Goal: Check status: Check status

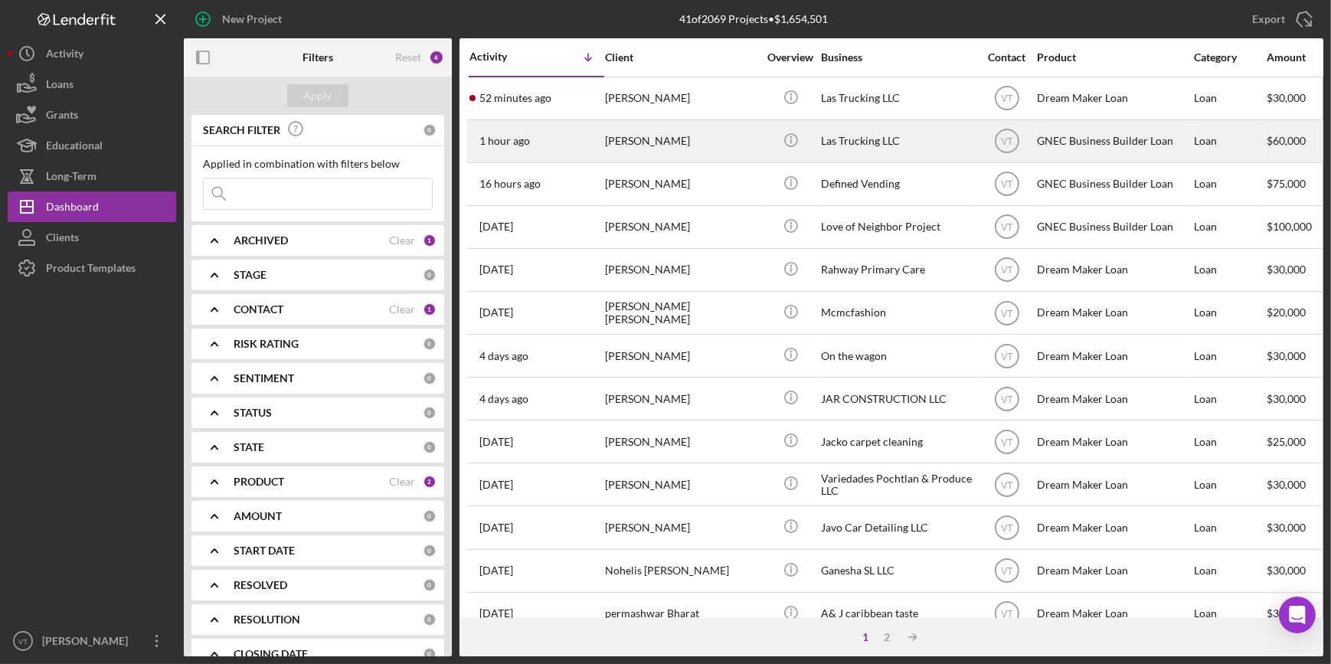
click at [594, 149] on div "1 hour ago Loammi Cuellar" at bounding box center [537, 141] width 134 height 41
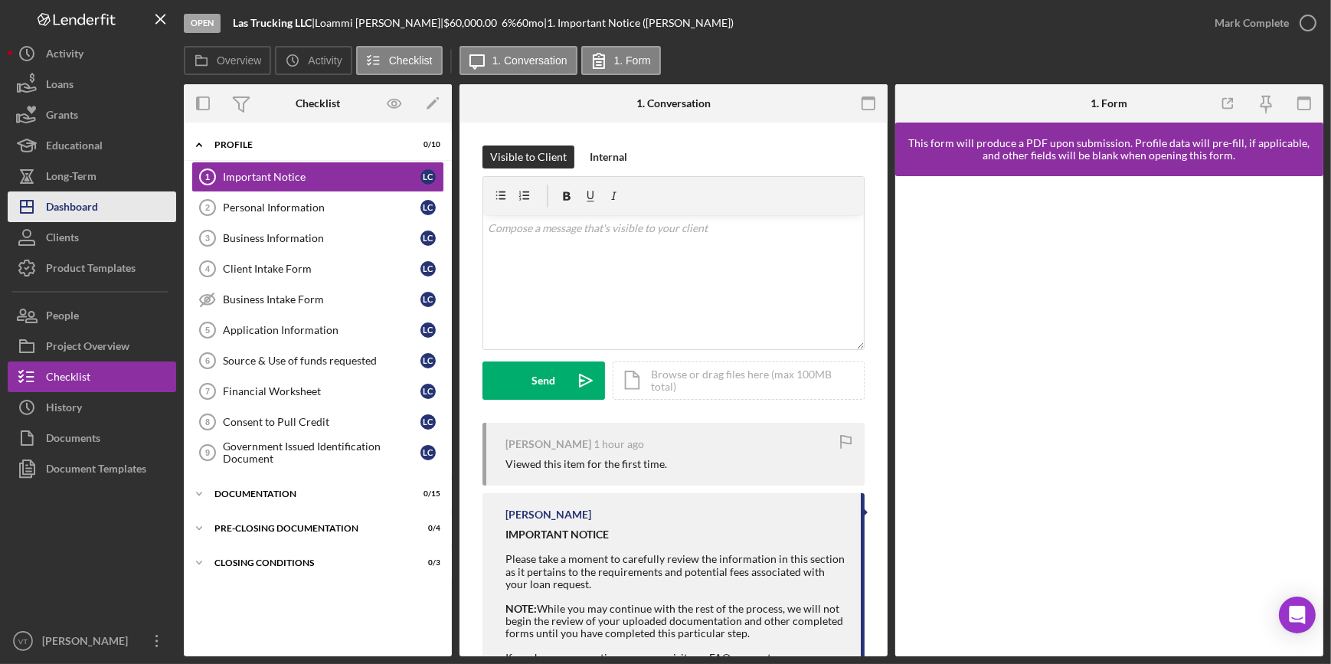
click at [98, 208] on div "Dashboard" at bounding box center [72, 208] width 52 height 34
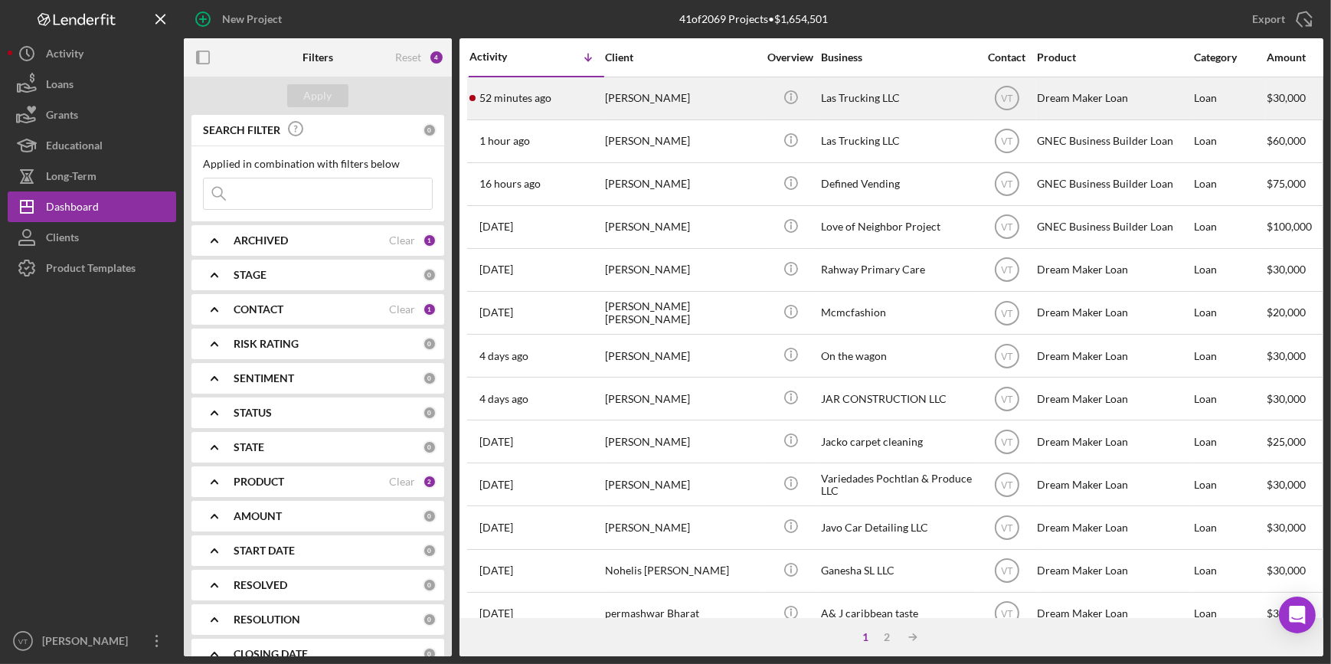
click at [696, 101] on div "[PERSON_NAME]" at bounding box center [681, 98] width 153 height 41
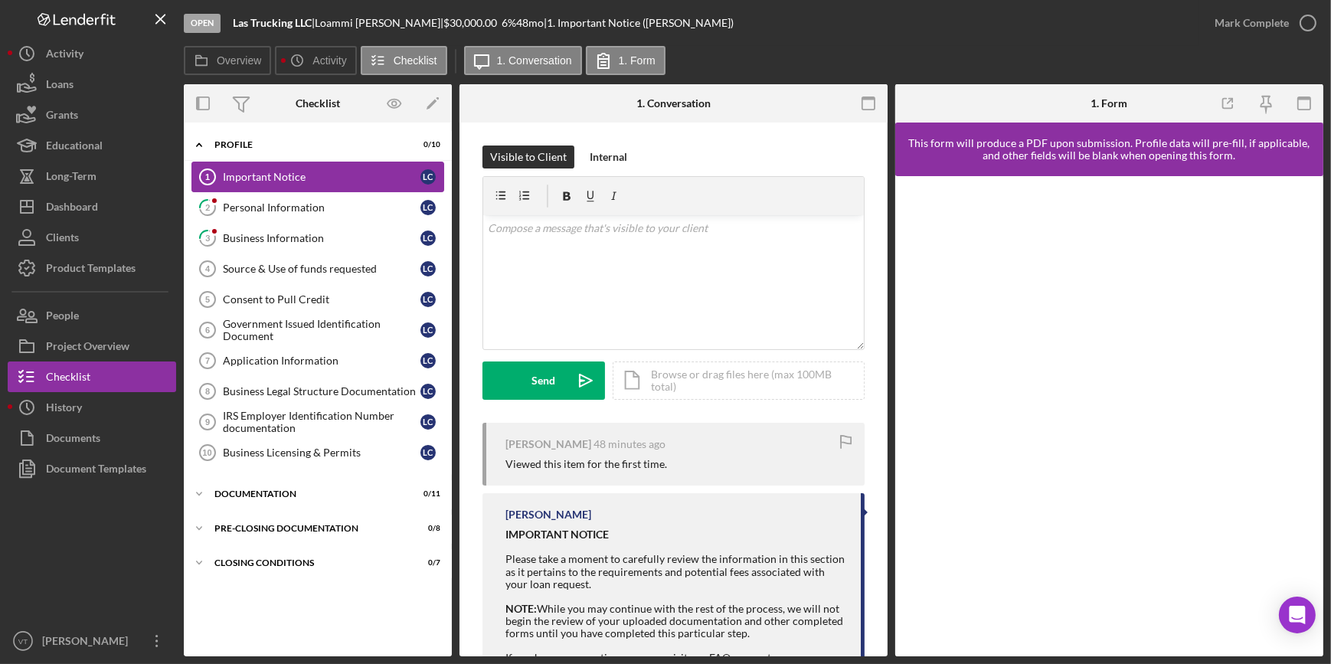
click at [349, 174] on div "Important Notice" at bounding box center [322, 177] width 198 height 12
click at [292, 206] on div "Personal Information" at bounding box center [322, 207] width 198 height 12
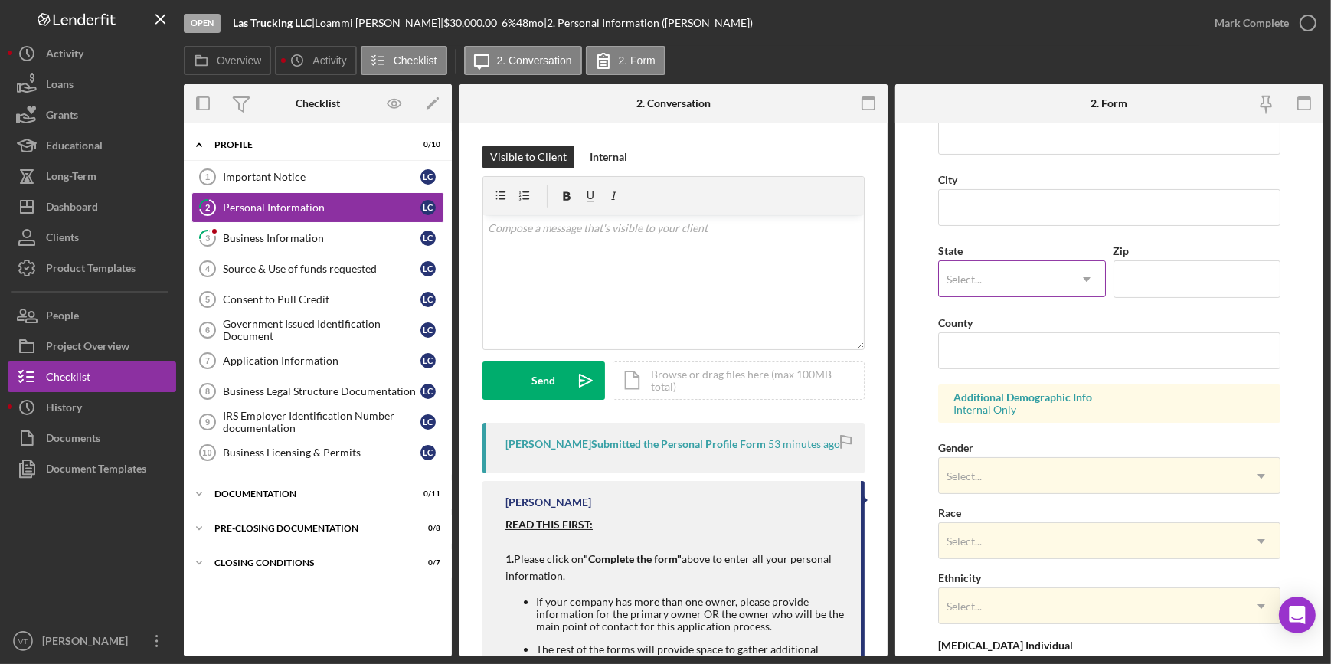
scroll to position [348, 0]
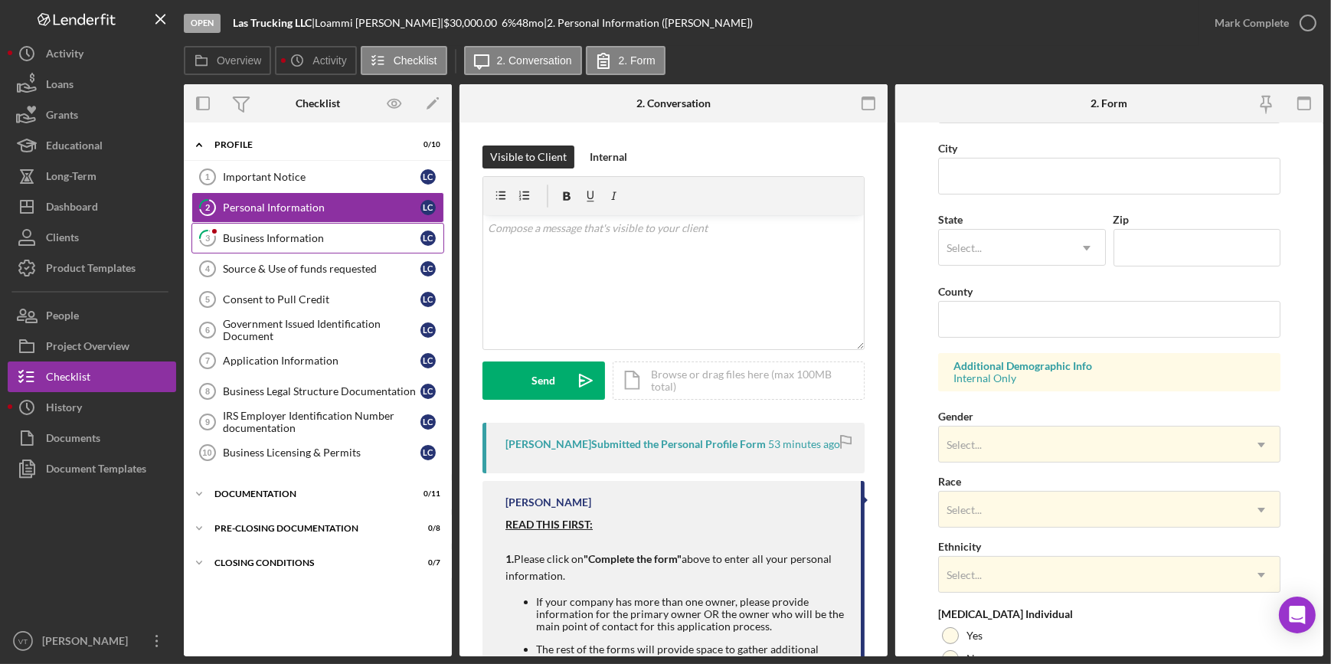
click at [296, 237] on div "Business Information" at bounding box center [322, 238] width 198 height 12
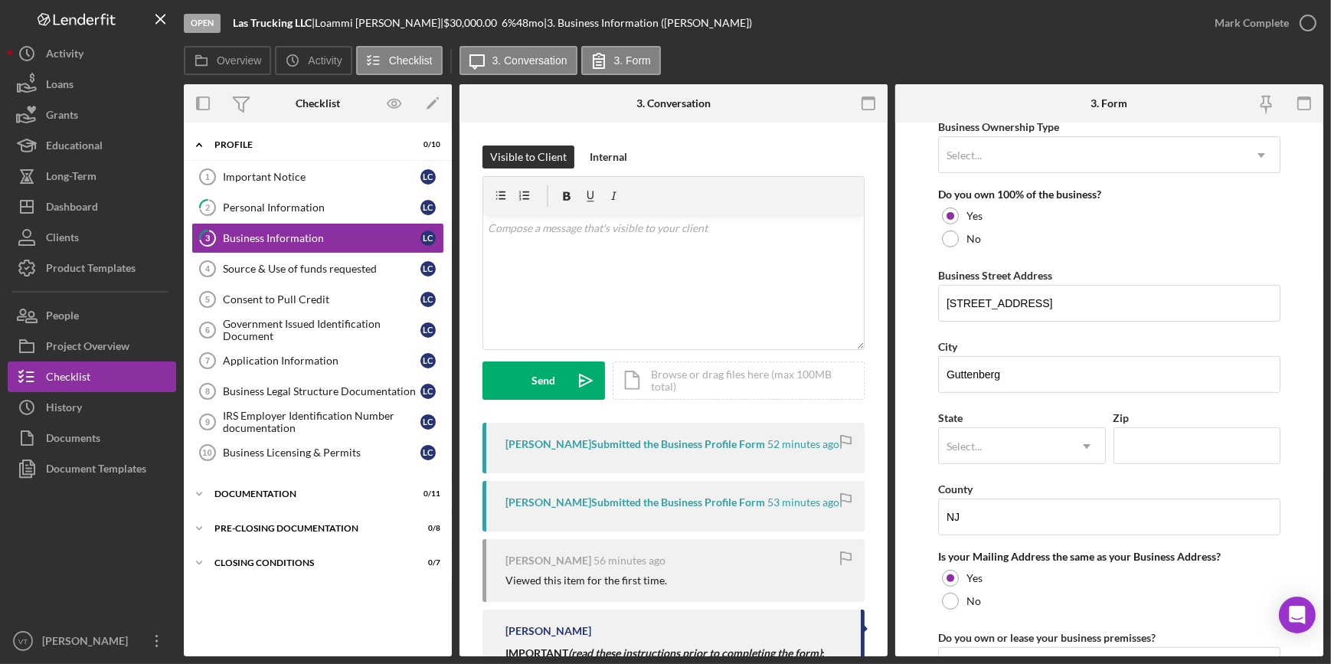
scroll to position [835, 0]
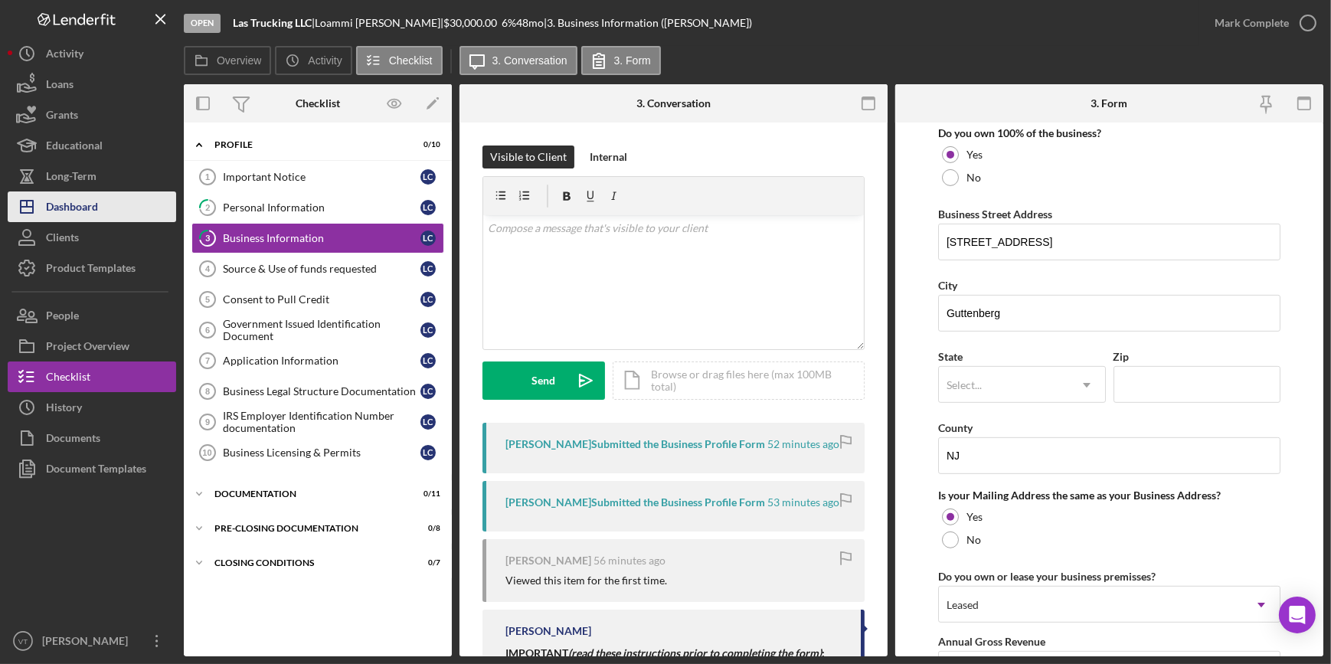
click at [96, 215] on div "Dashboard" at bounding box center [72, 208] width 52 height 34
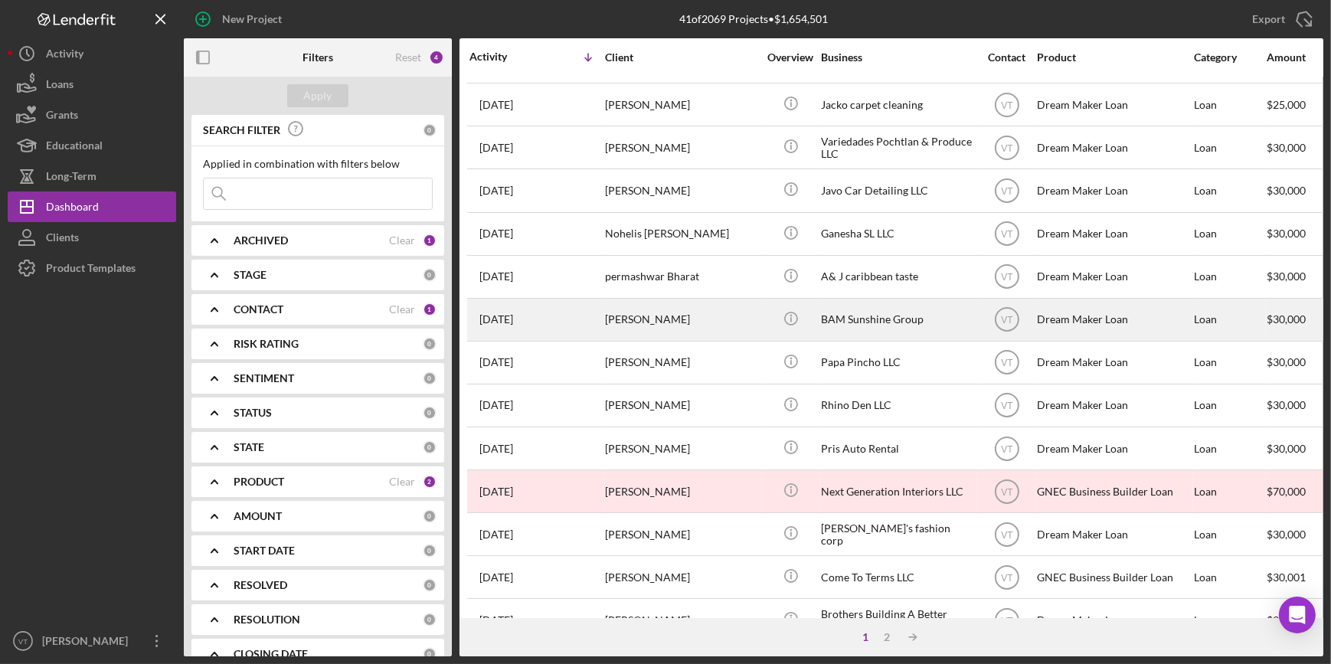
scroll to position [348, 0]
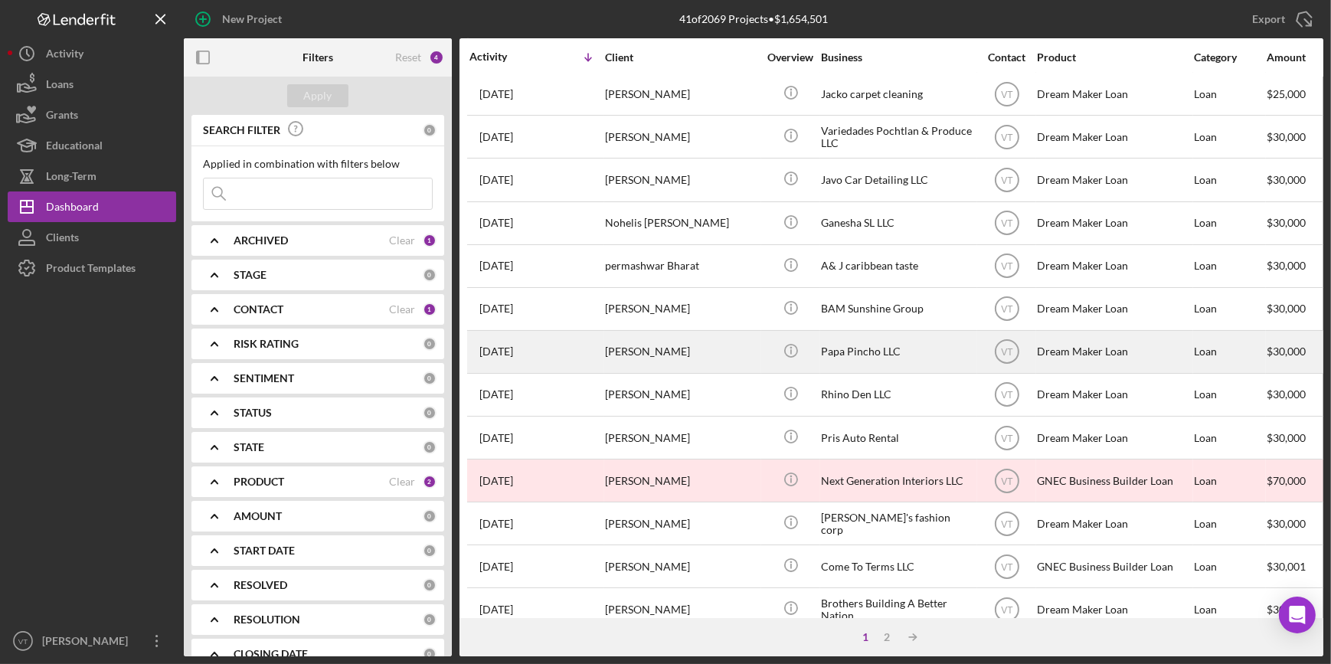
click at [593, 345] on div "1 week ago Leonel Tejera" at bounding box center [537, 352] width 134 height 41
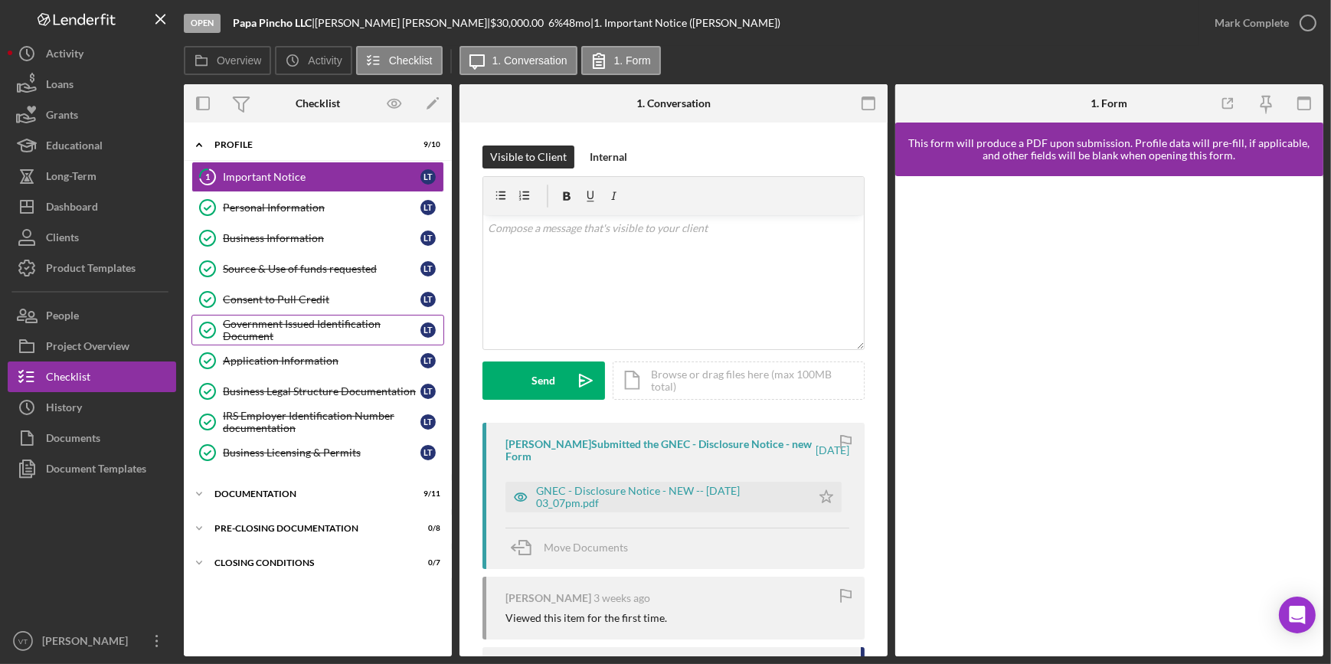
click at [260, 322] on div "Government Issued Identification Document" at bounding box center [322, 330] width 198 height 25
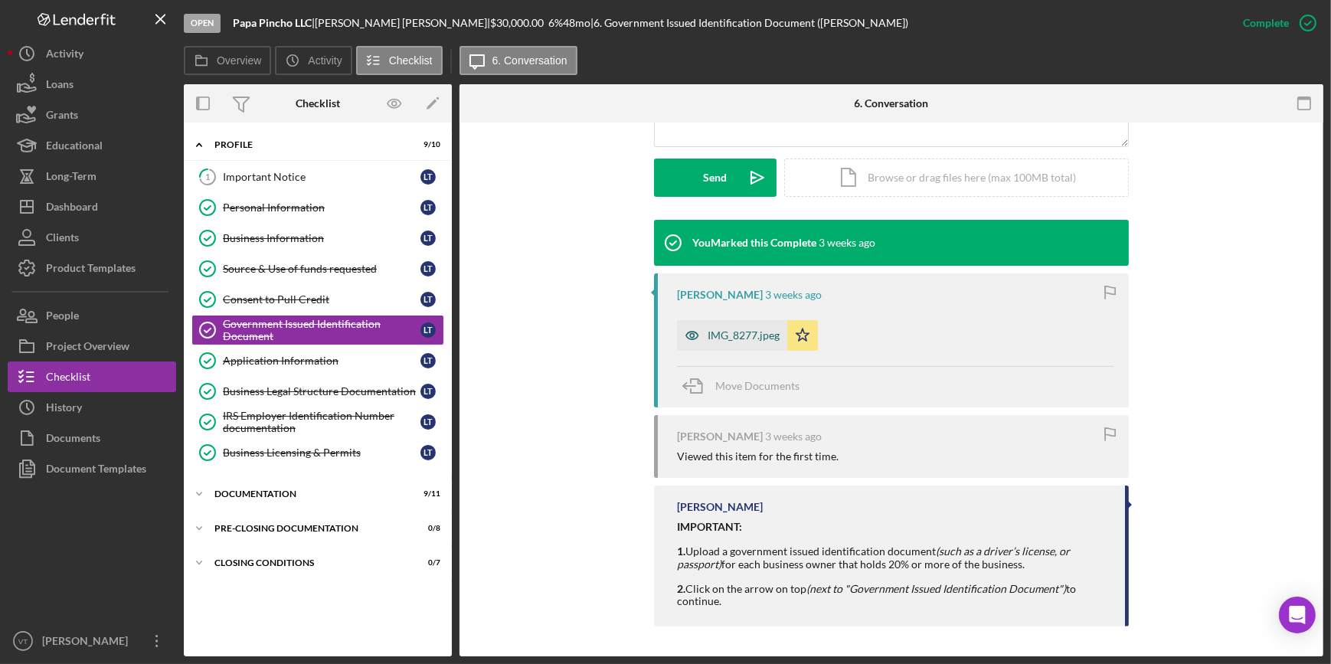
click at [739, 336] on div "IMG_8277.jpeg" at bounding box center [744, 335] width 72 height 12
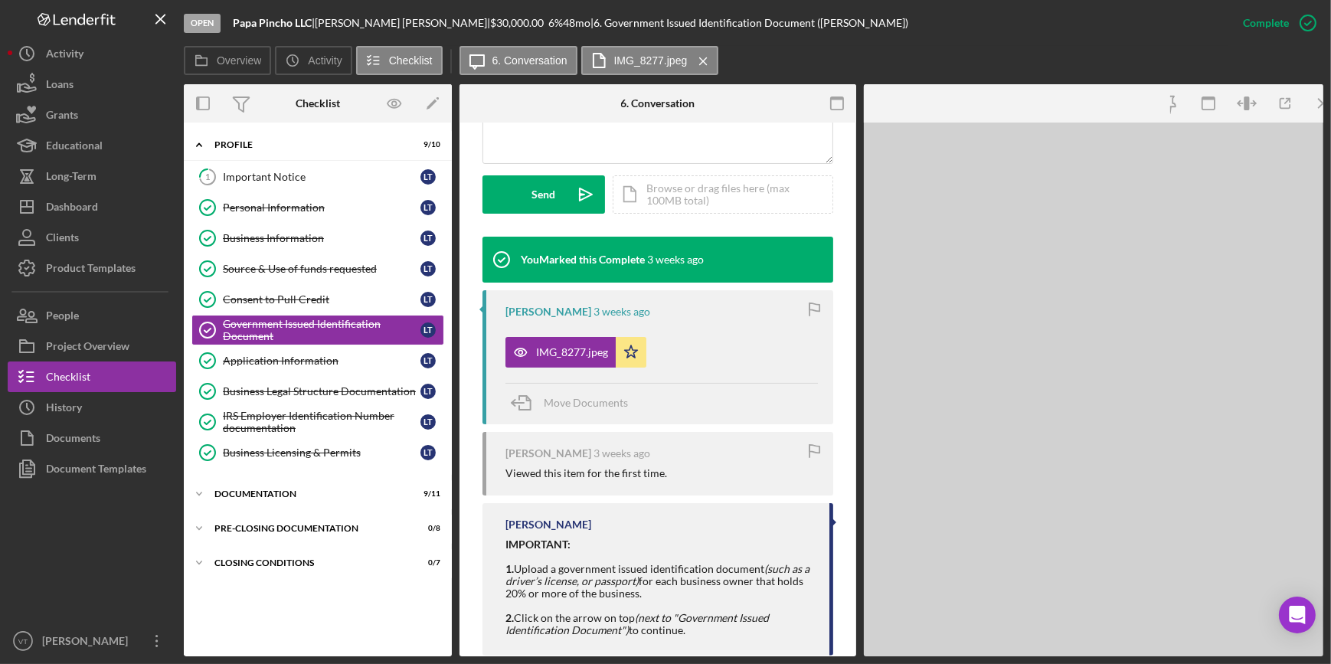
scroll to position [431, 0]
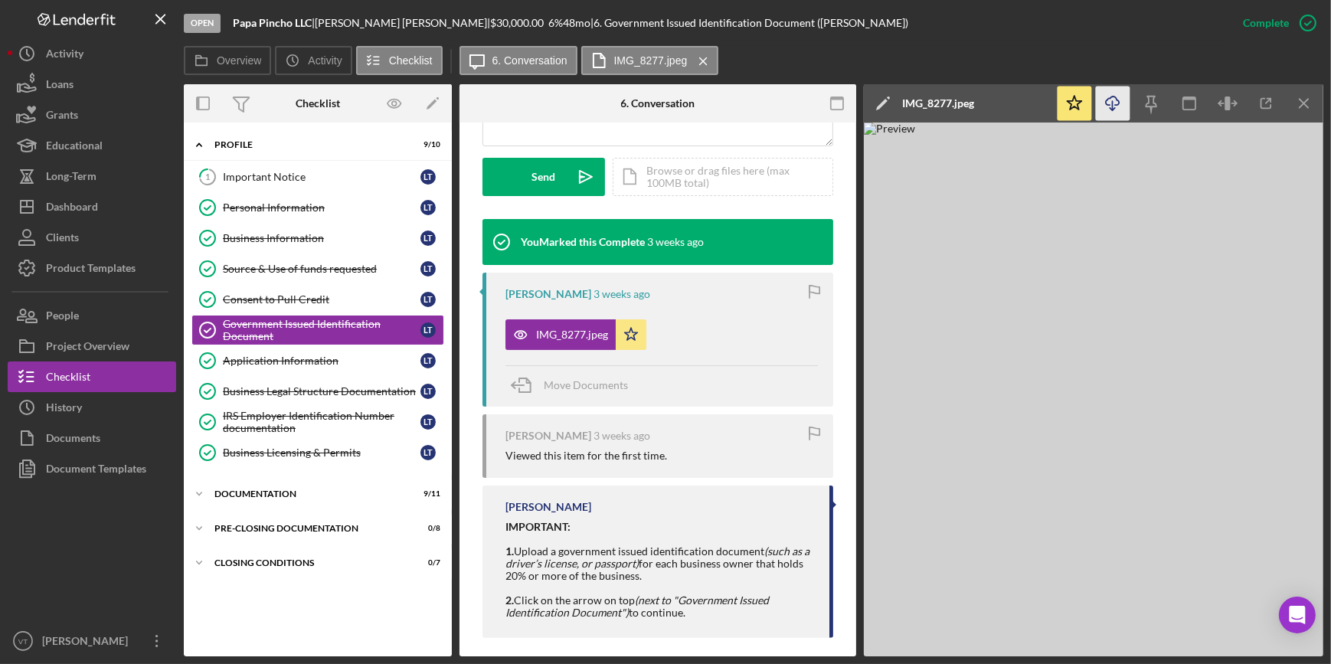
click at [1102, 96] on icon "Icon/Download" at bounding box center [1113, 104] width 34 height 34
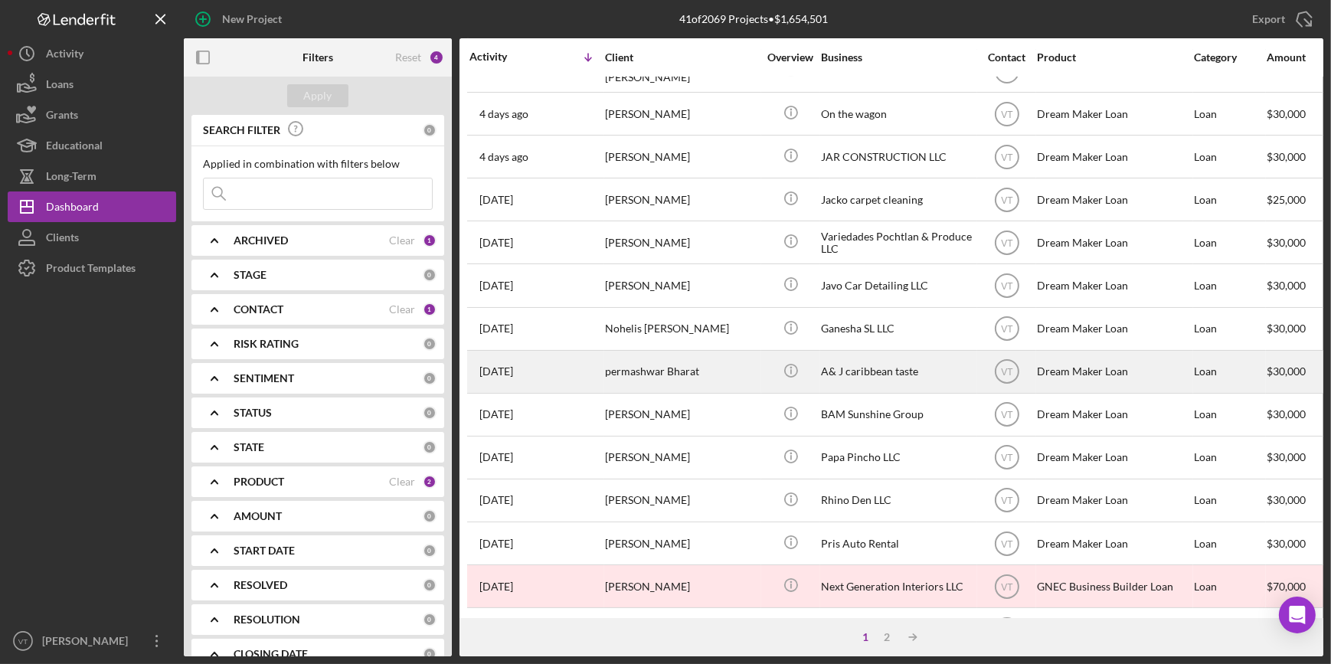
scroll to position [348, 0]
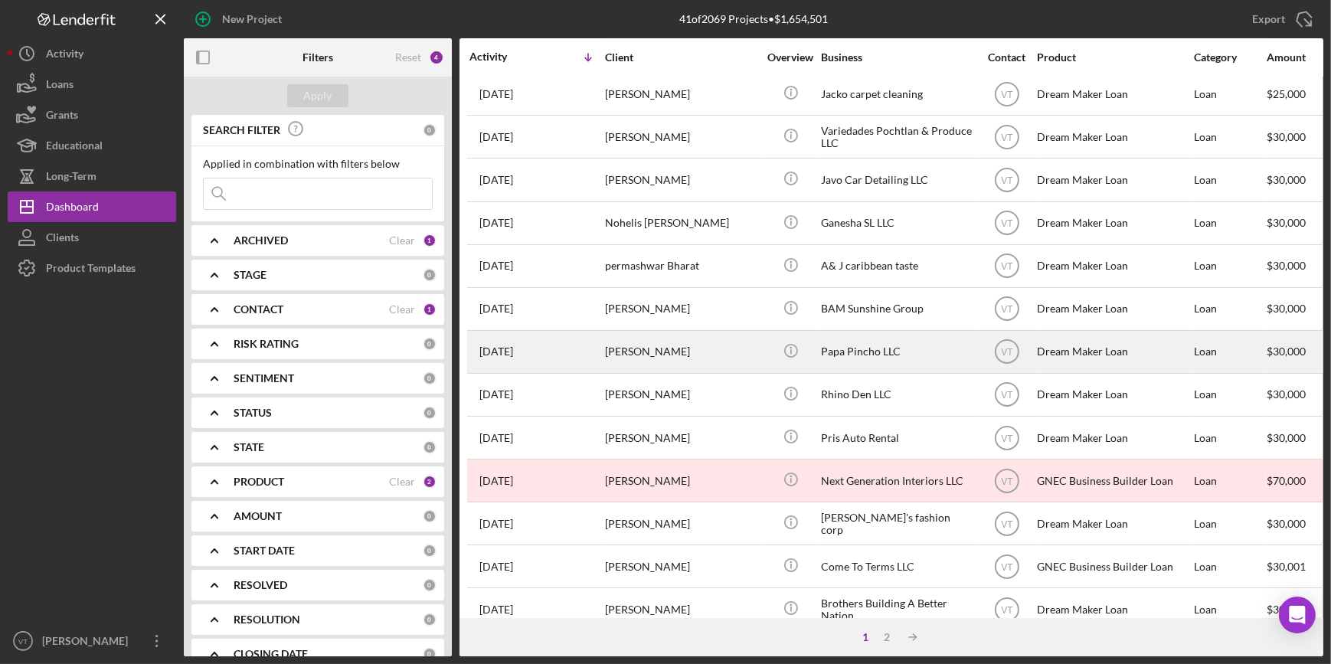
click at [633, 359] on div "[PERSON_NAME]" at bounding box center [681, 352] width 153 height 41
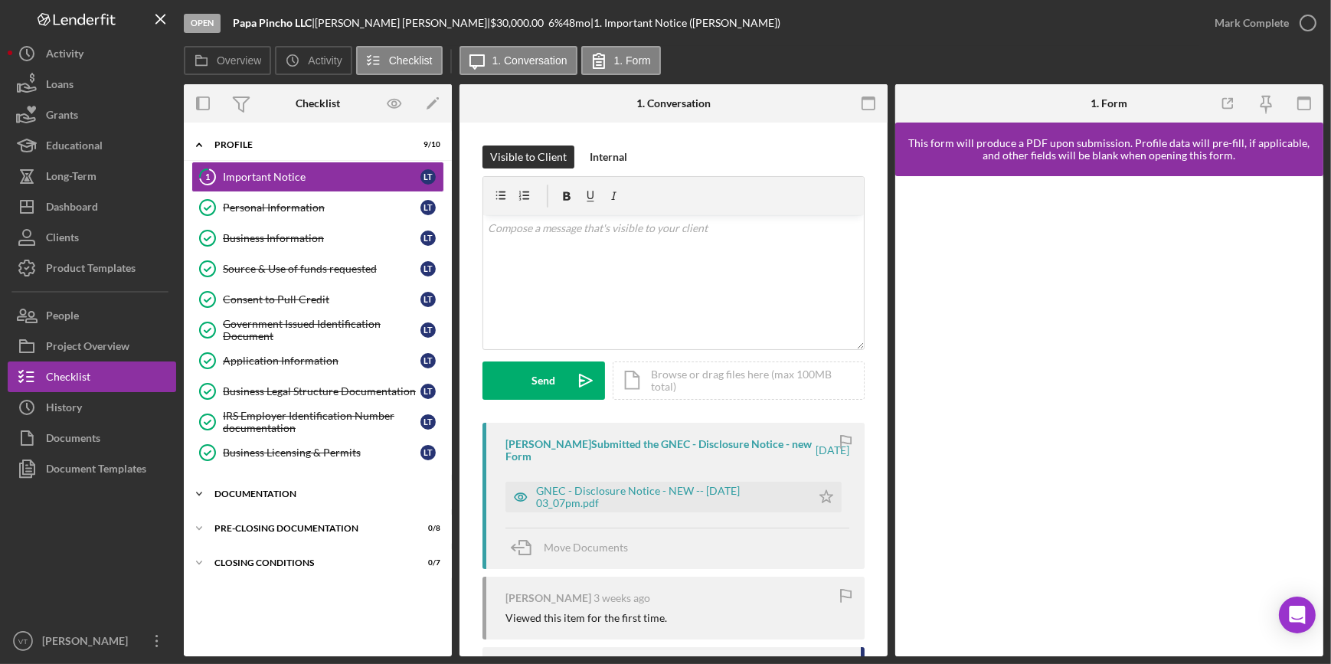
drag, startPoint x: 200, startPoint y: 483, endPoint x: 209, endPoint y: 493, distance: 13.6
click at [209, 493] on icon "Icon/Expander" at bounding box center [199, 494] width 31 height 31
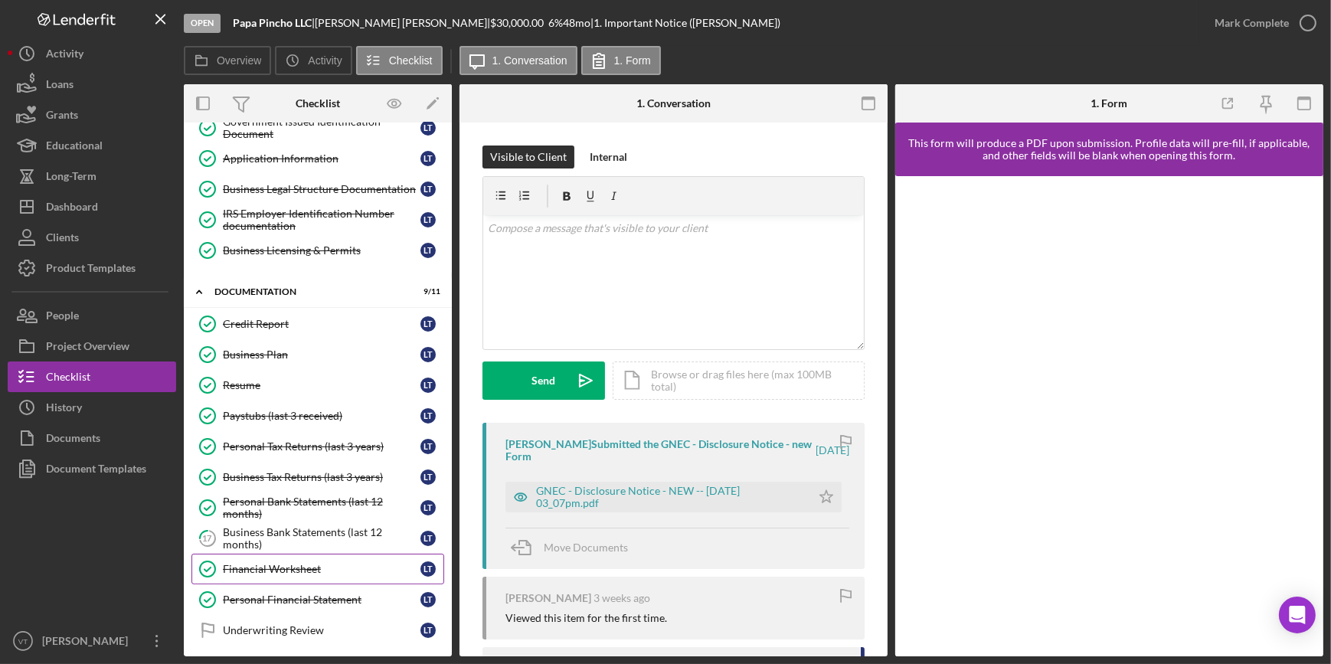
scroll to position [272, 0]
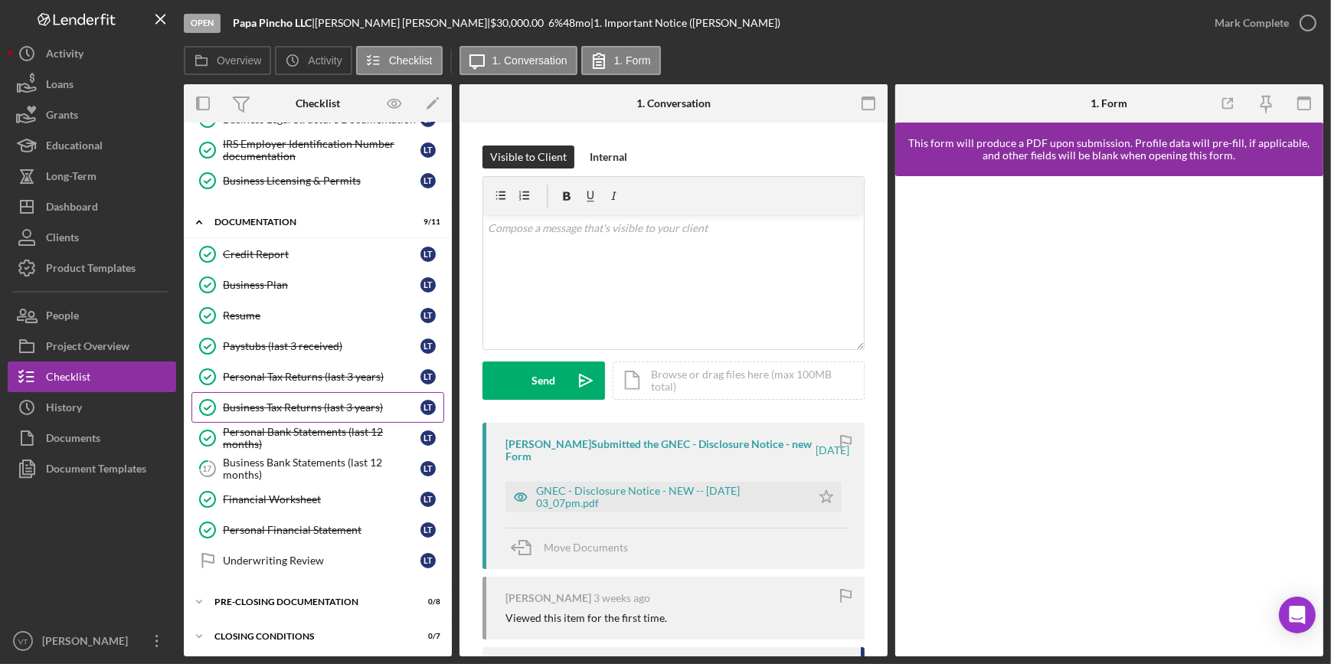
click at [237, 398] on link "Business Tax Returns (last 3 years) Business Tax Returns (last 3 years) L T" at bounding box center [317, 407] width 253 height 31
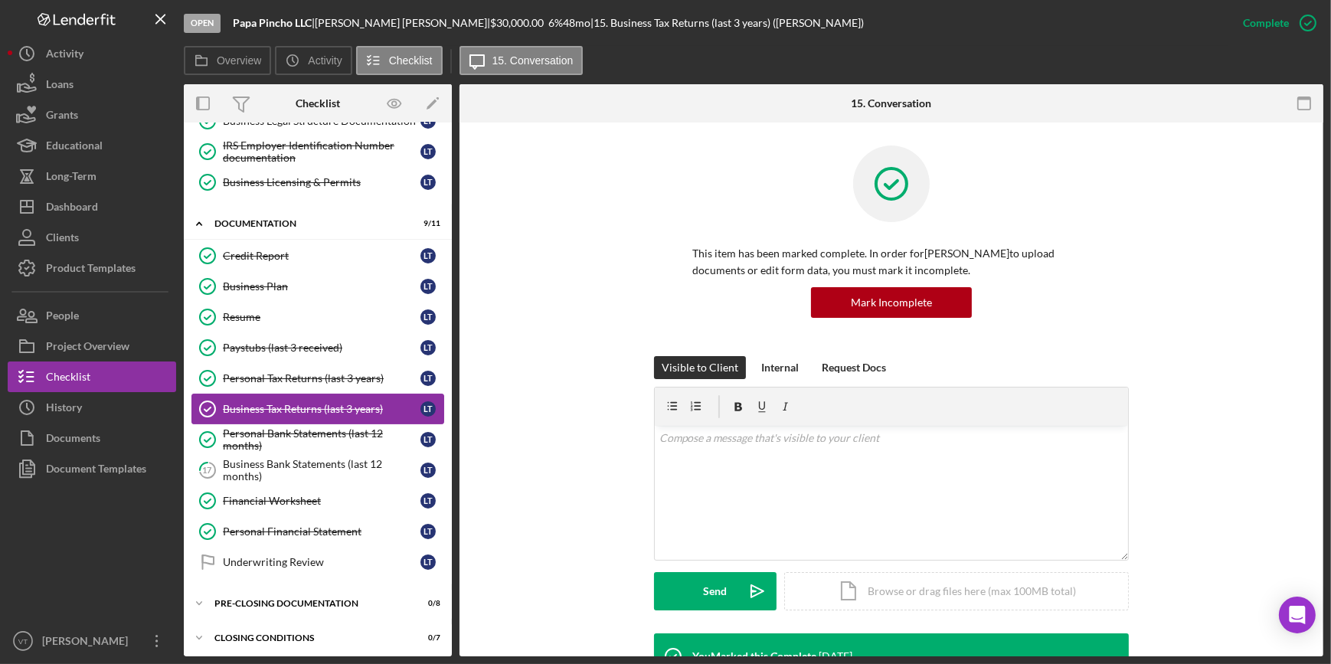
scroll to position [272, 0]
click at [247, 457] on div "Business Bank Statements (last 12 months)" at bounding box center [322, 469] width 198 height 25
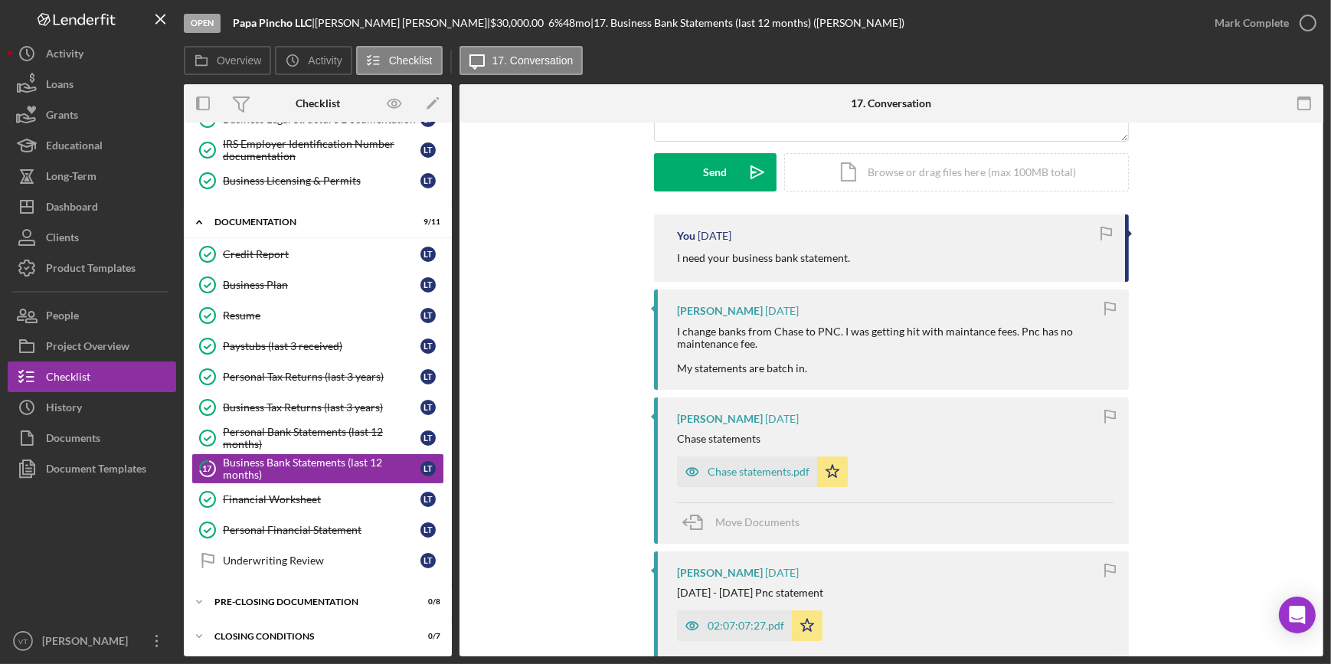
scroll to position [278, 0]
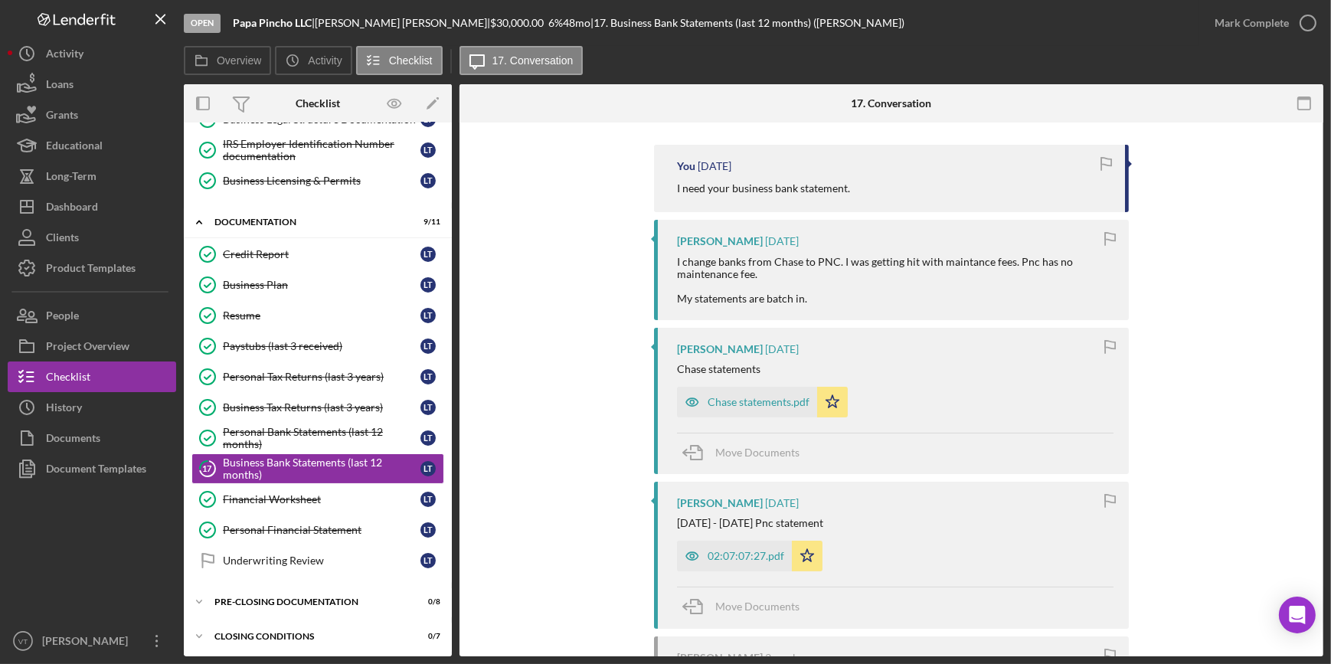
click at [748, 396] on div "Chase statements.pdf" at bounding box center [759, 402] width 102 height 12
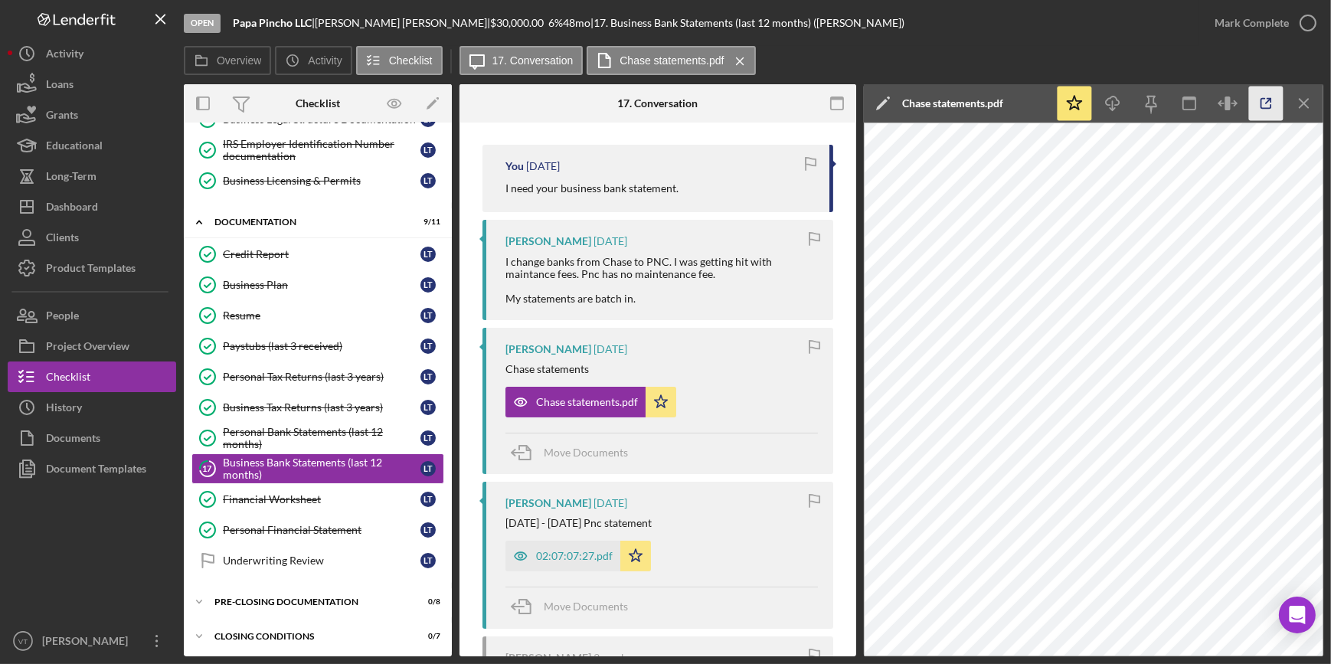
click at [1262, 106] on icon "button" at bounding box center [1267, 104] width 10 height 10
click at [535, 544] on icon "button" at bounding box center [521, 556] width 31 height 31
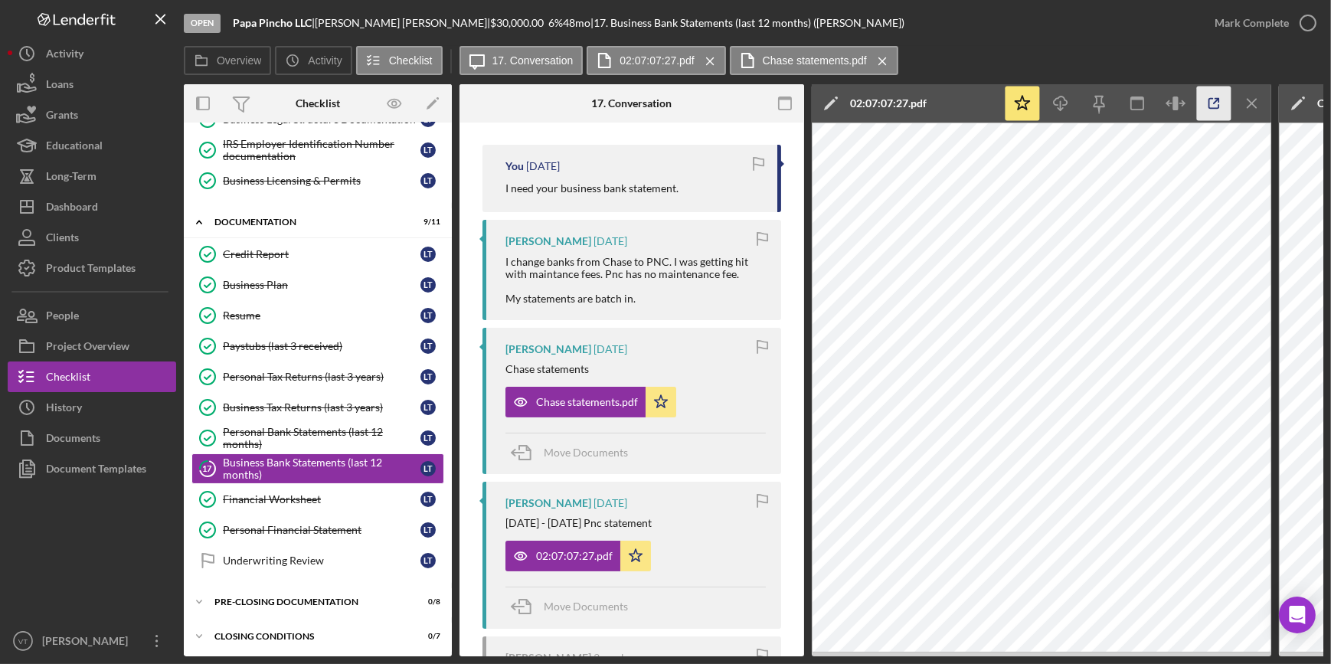
click at [1205, 102] on icon "button" at bounding box center [1214, 104] width 34 height 34
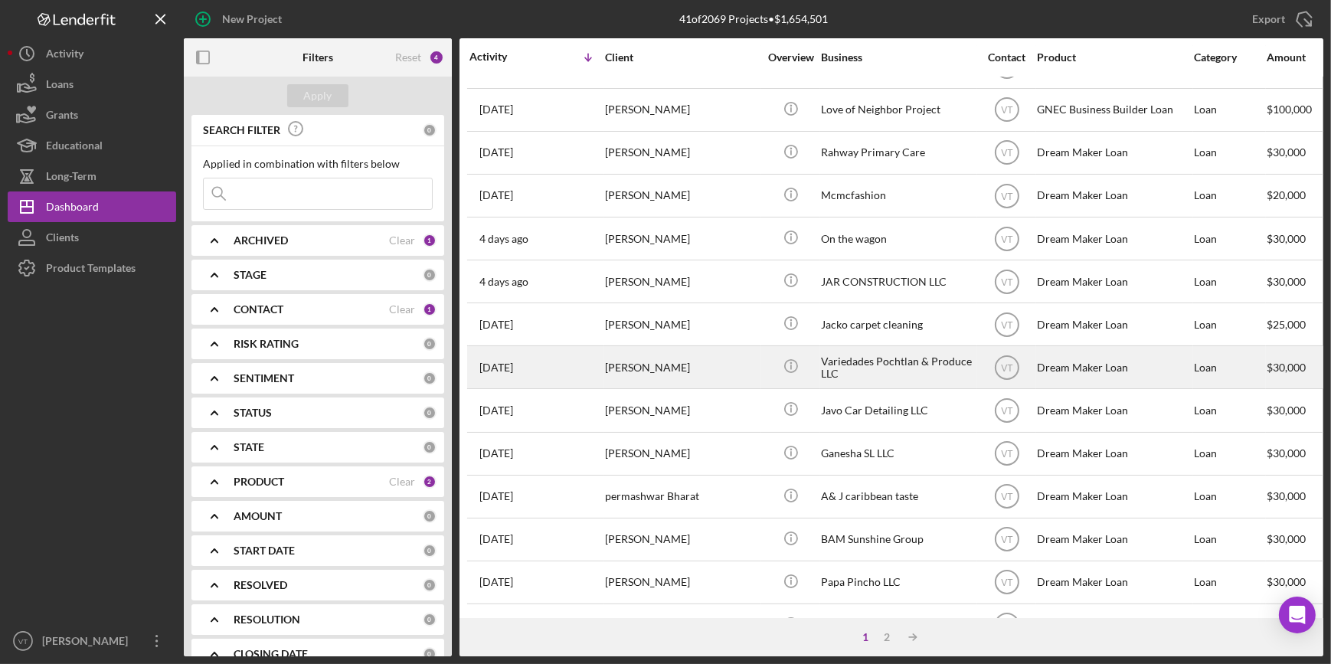
scroll to position [139, 0]
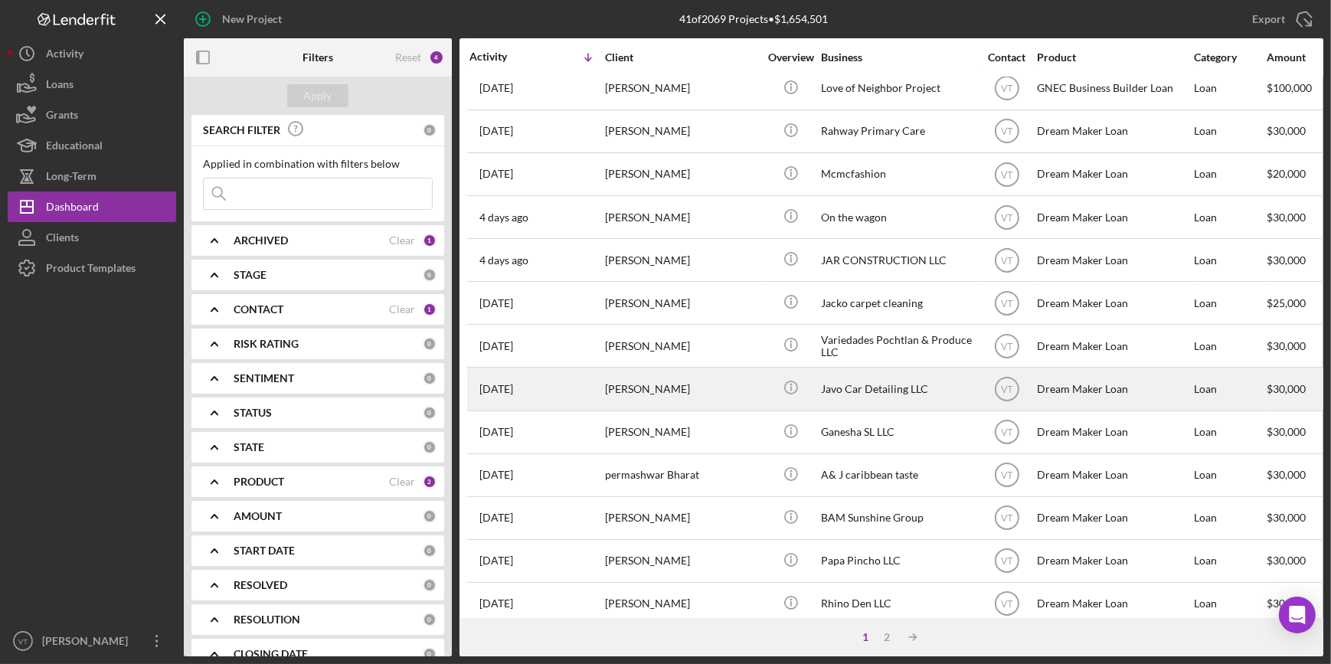
click at [623, 382] on div "[PERSON_NAME]" at bounding box center [681, 388] width 153 height 41
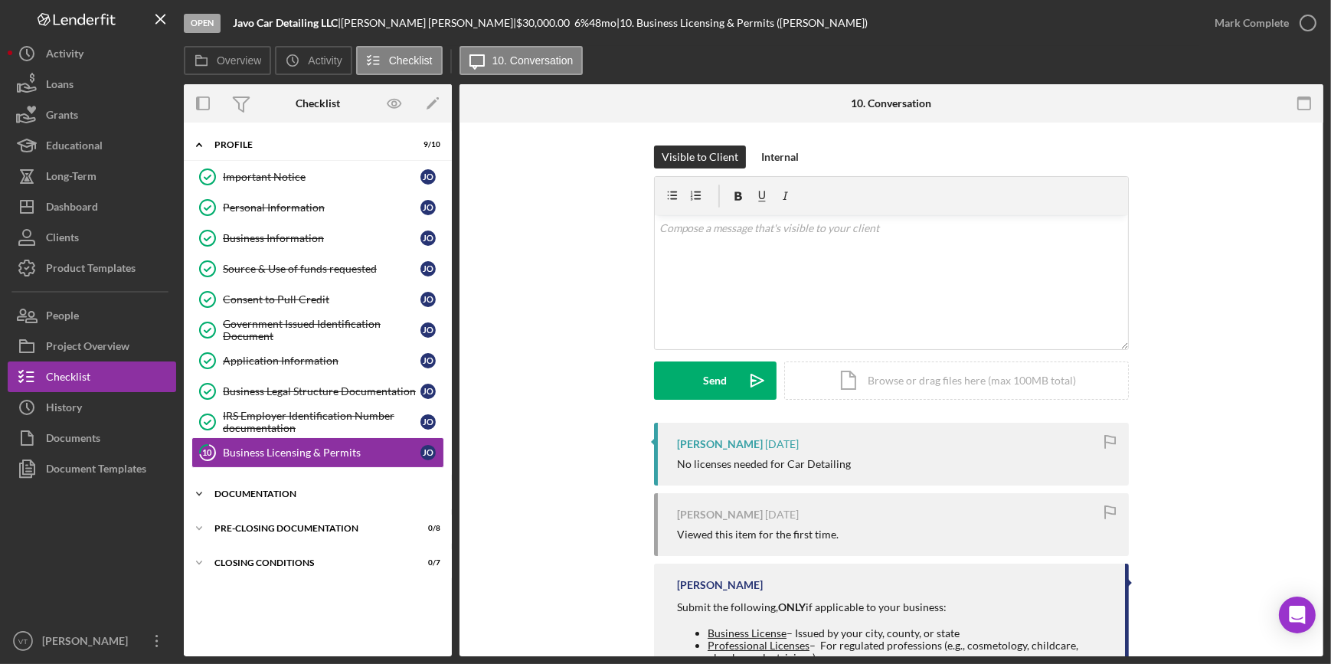
click at [214, 494] on div "Icon/Expander Documentation 9 / 11" at bounding box center [318, 494] width 268 height 31
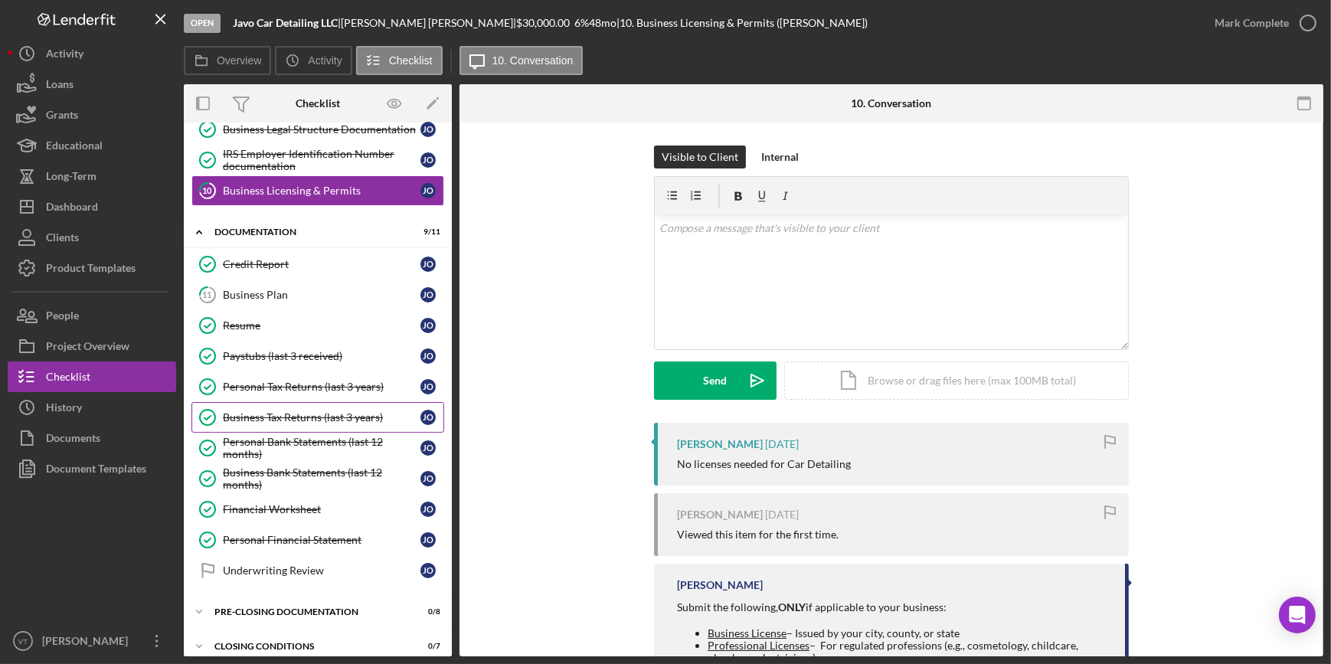
scroll to position [272, 0]
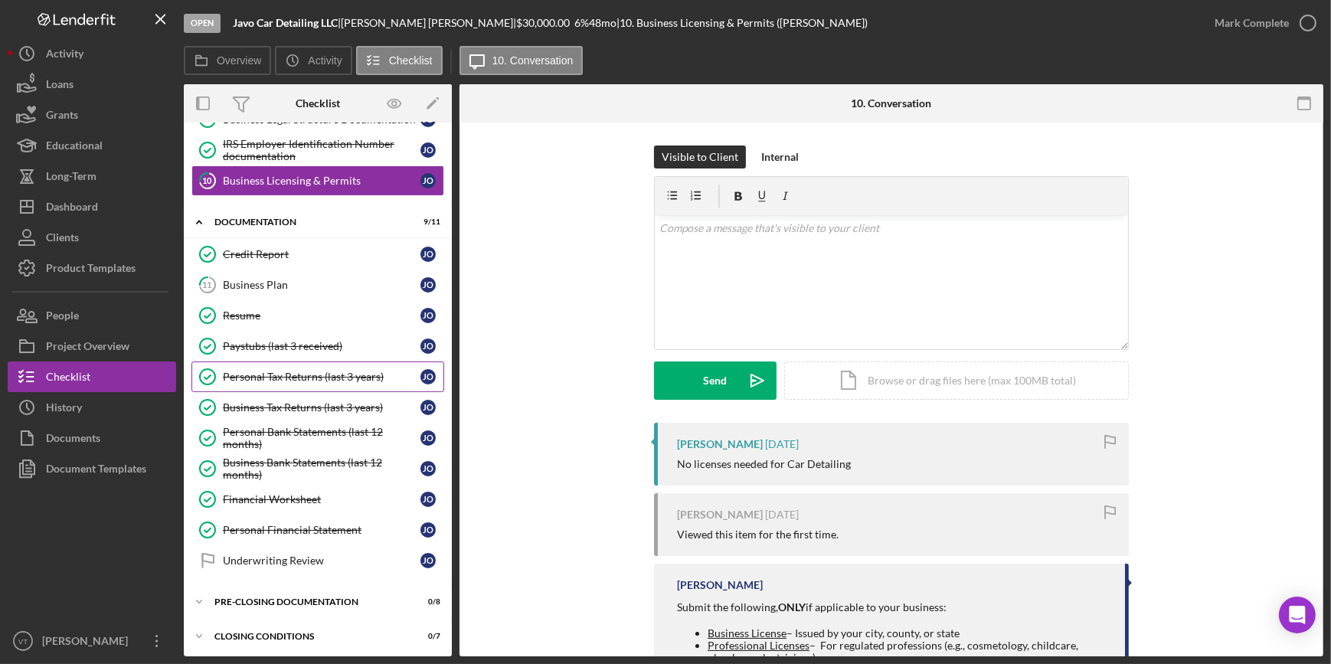
click at [299, 365] on link "Personal Tax Returns (last 3 years) Personal Tax Returns (last 3 years) J O" at bounding box center [317, 377] width 253 height 31
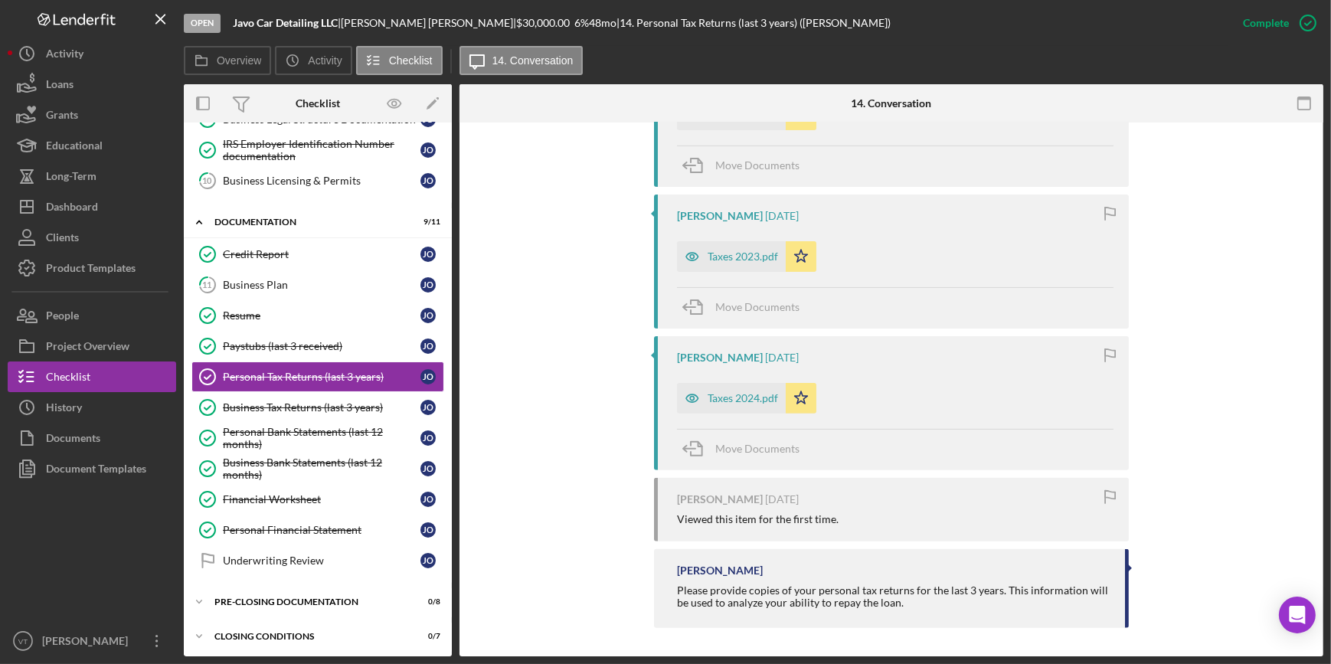
scroll to position [636, 0]
click at [727, 393] on div "Taxes 2024.pdf" at bounding box center [743, 397] width 70 height 12
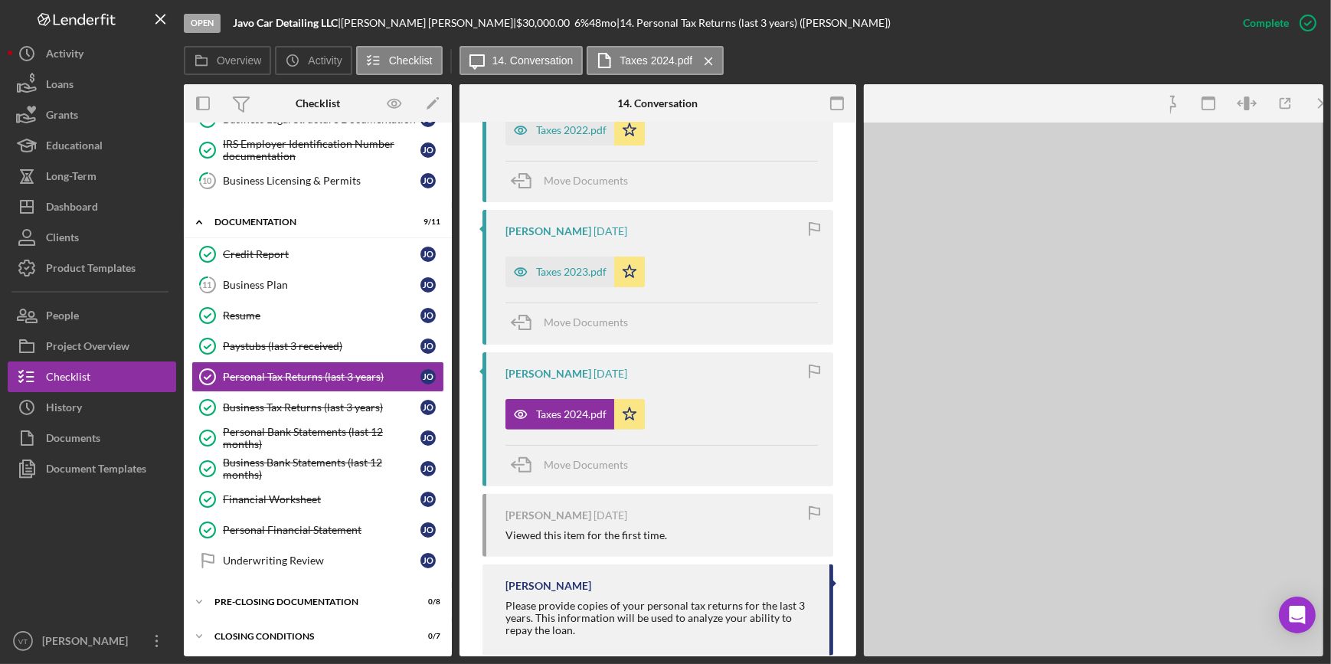
scroll to position [653, 0]
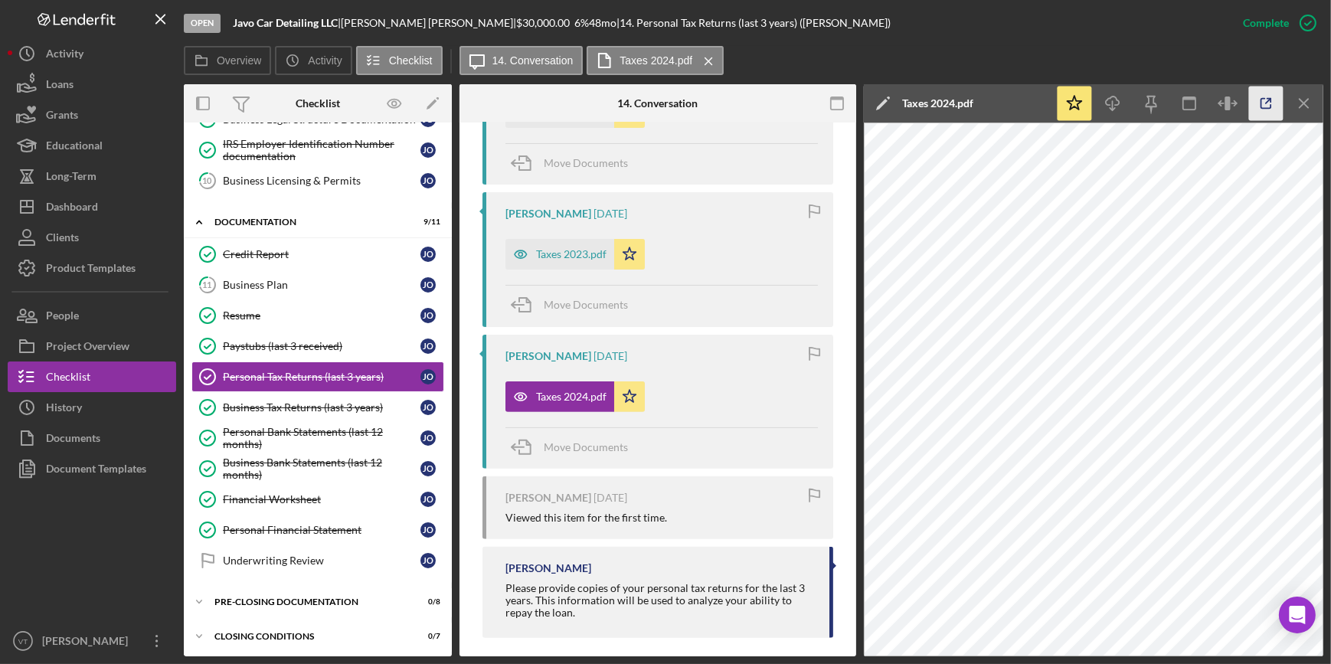
click at [1272, 98] on icon "button" at bounding box center [1266, 104] width 34 height 34
